Goal: Information Seeking & Learning: Find specific fact

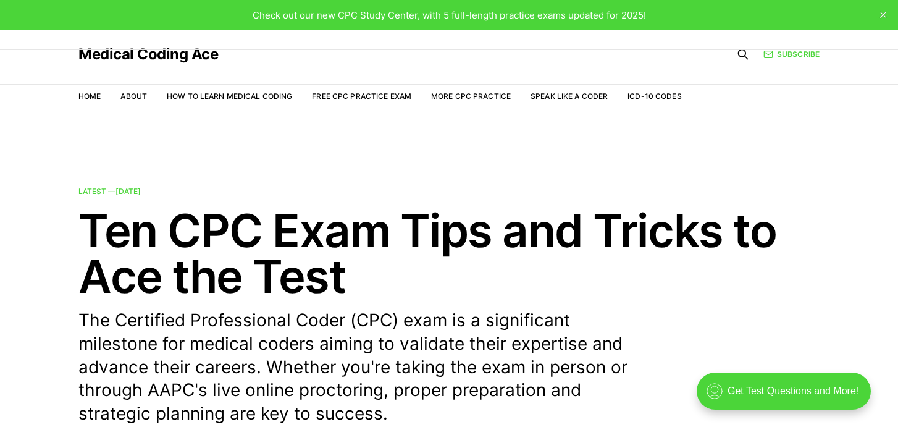
scroll to position [4, 0]
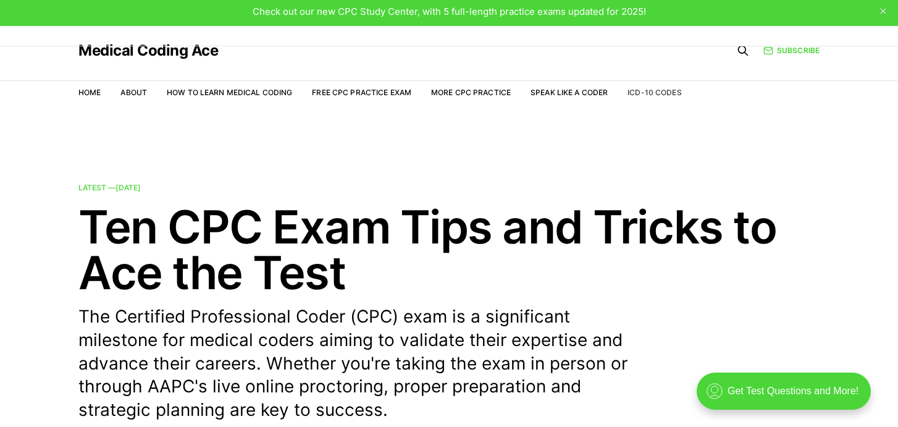
click at [671, 97] on link "ICD-10 Codes" at bounding box center [655, 92] width 54 height 9
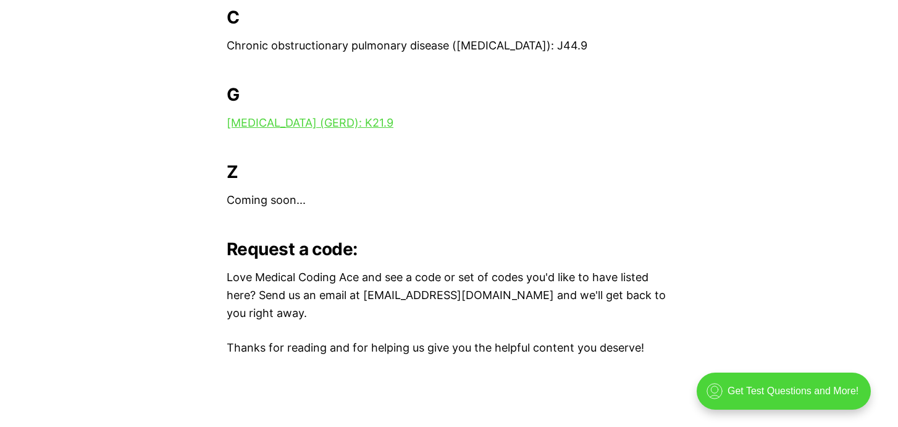
scroll to position [542, 0]
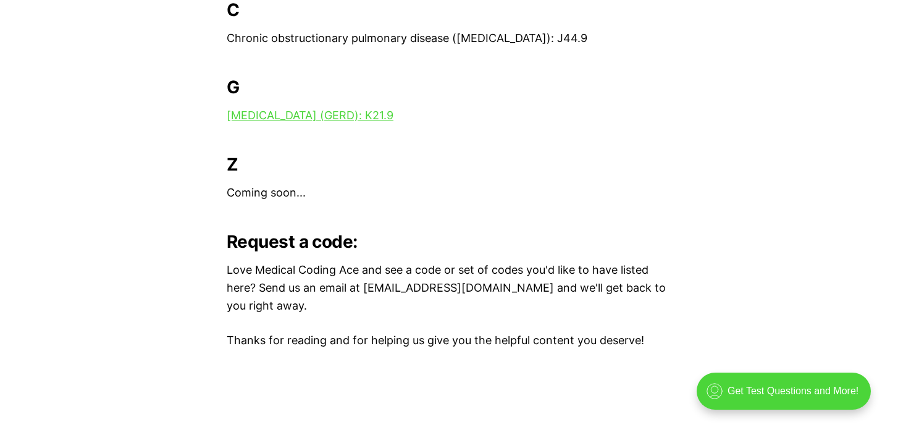
click at [443, 125] on p "Gastroesophageal Reflux Disease (GERD): K21.9" at bounding box center [449, 116] width 445 height 18
click at [384, 122] on link "Gastroesophageal Reflux Disease (GERD): K21.9" at bounding box center [310, 115] width 167 height 13
